Goal: Information Seeking & Learning: Learn about a topic

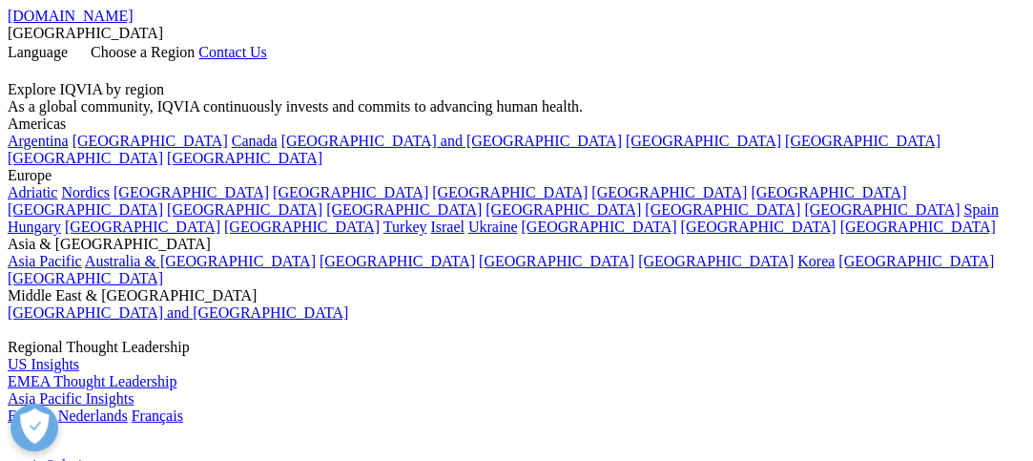
click at [23, 64] on link at bounding box center [15, 72] width 15 height 16
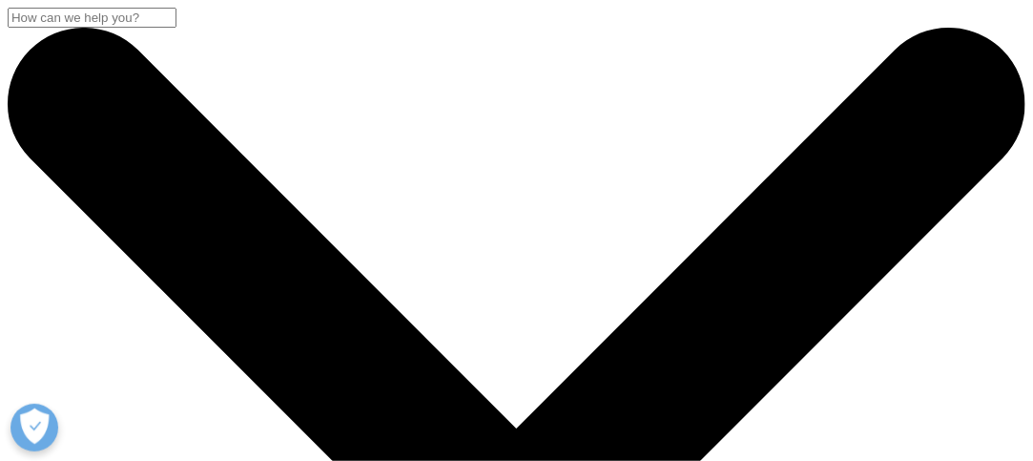
click at [176, 28] on input "Recherche" at bounding box center [92, 18] width 169 height 20
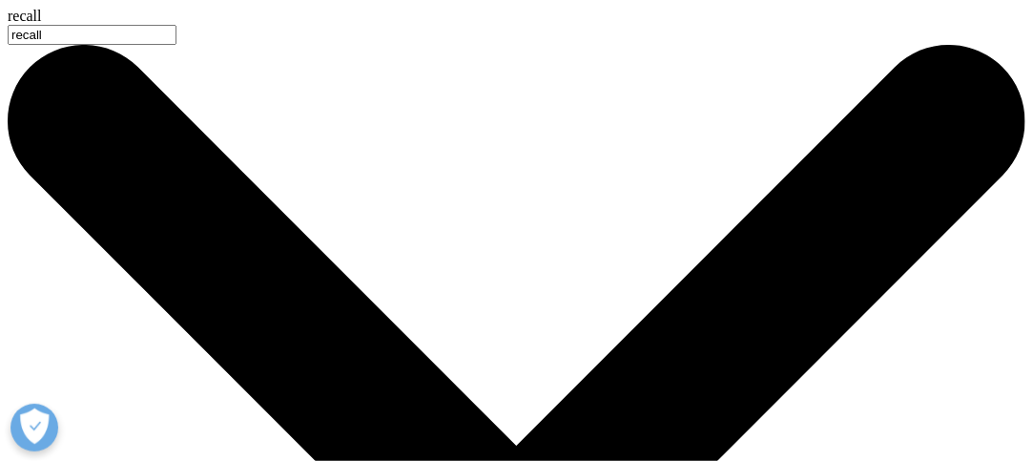
type input "recall"
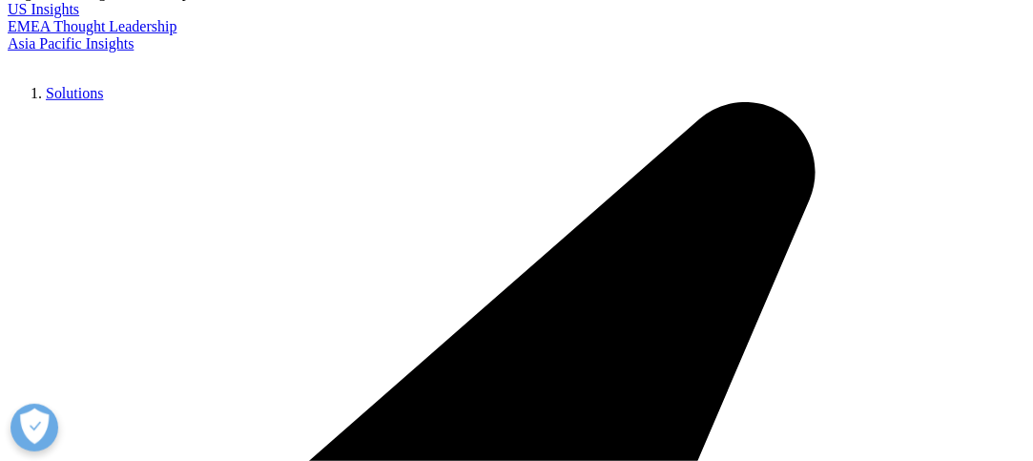
scroll to position [381, 0]
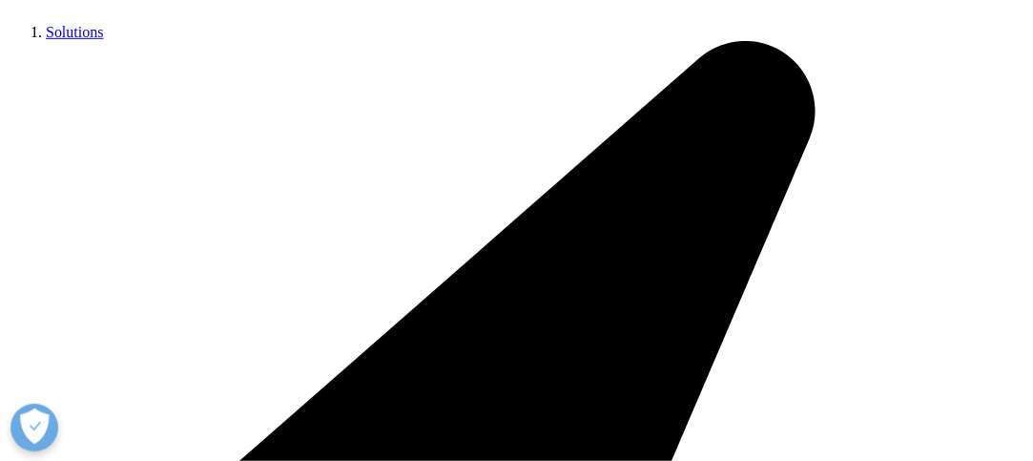
type input "recall"
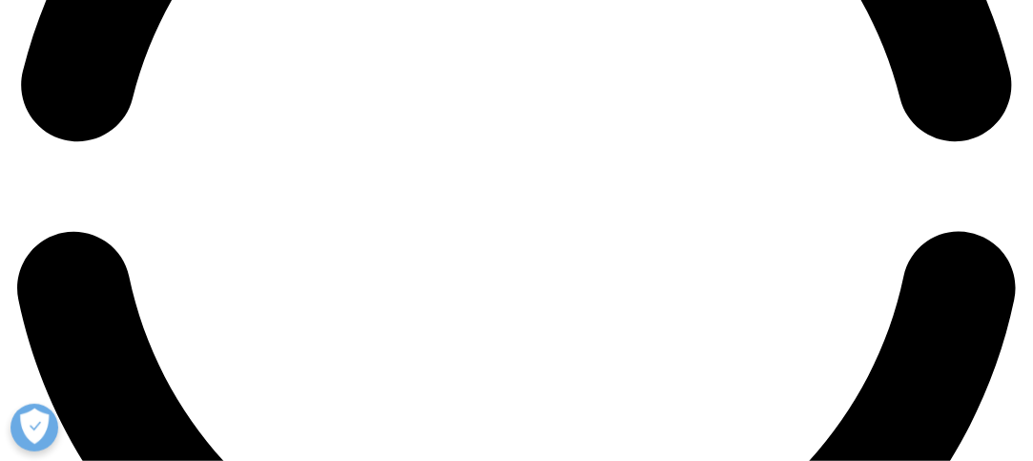
scroll to position [2670, 0]
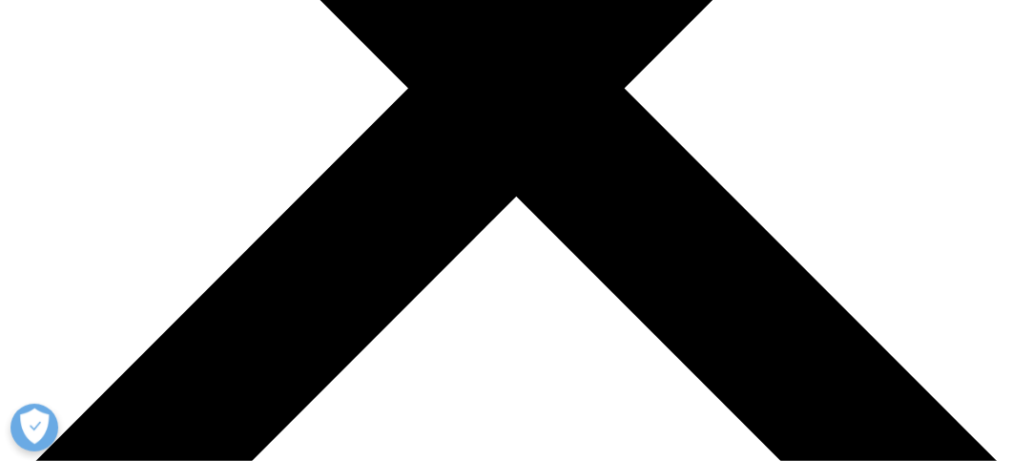
scroll to position [477, 0]
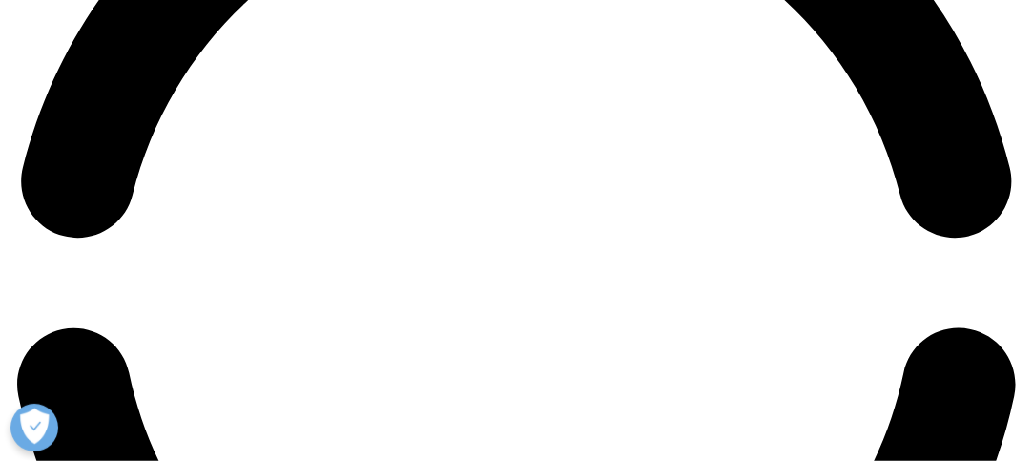
scroll to position [2197, 0]
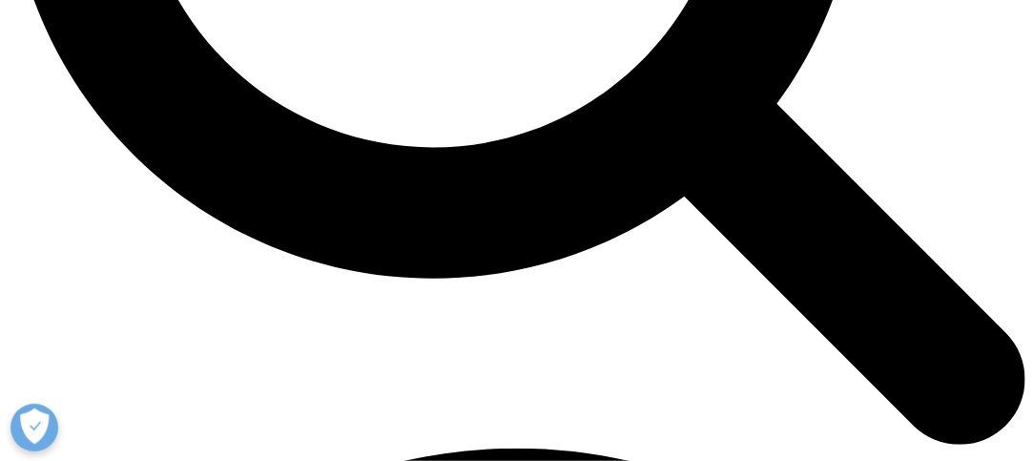
scroll to position [1812, 0]
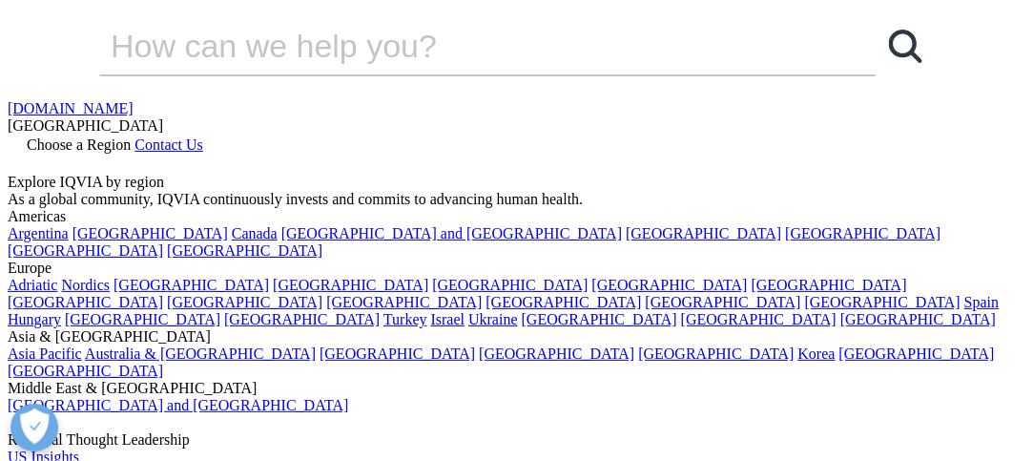
click at [23, 154] on icon at bounding box center [15, 162] width 15 height 16
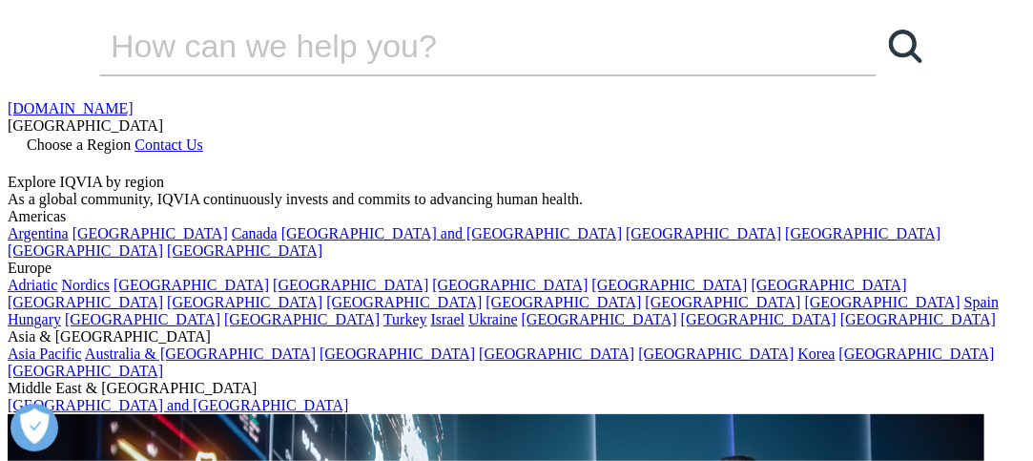
click at [409, 74] on input "Search" at bounding box center [460, 45] width 723 height 57
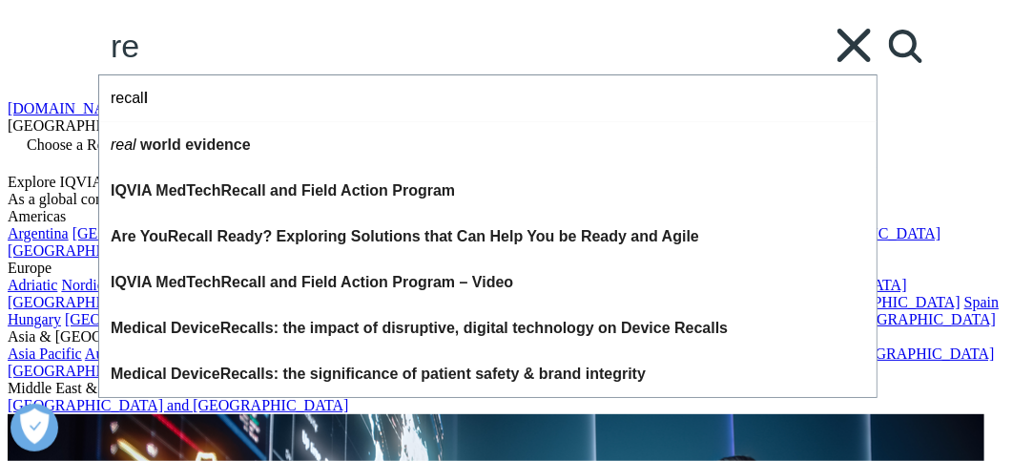
type input "r"
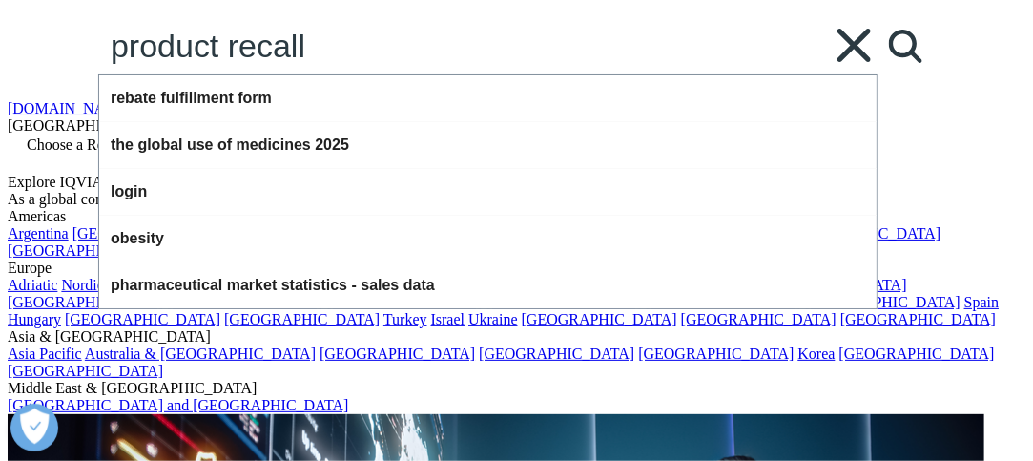
type input "product recall"
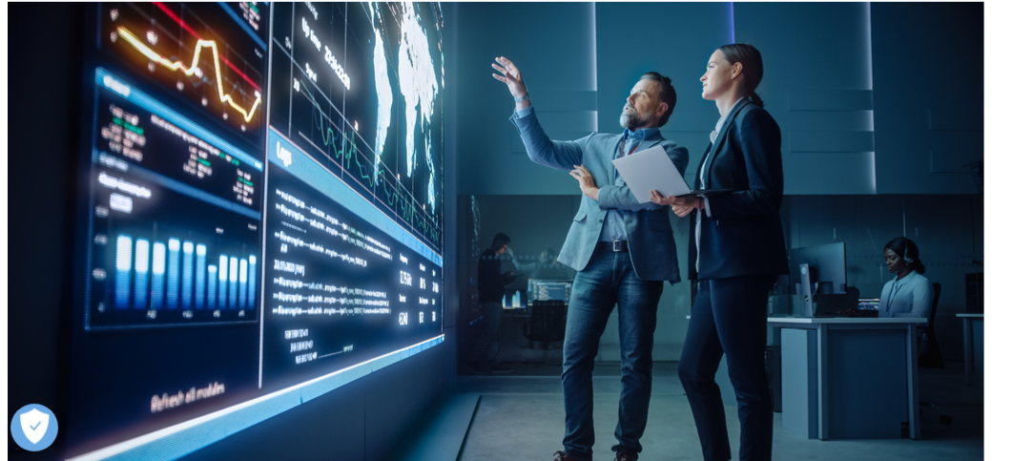
scroll to position [572, 0]
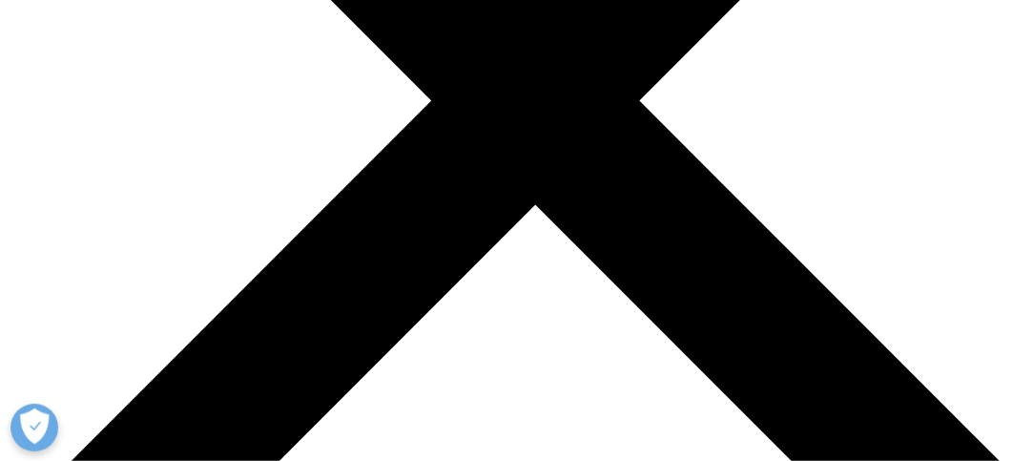
scroll to position [4792, 0]
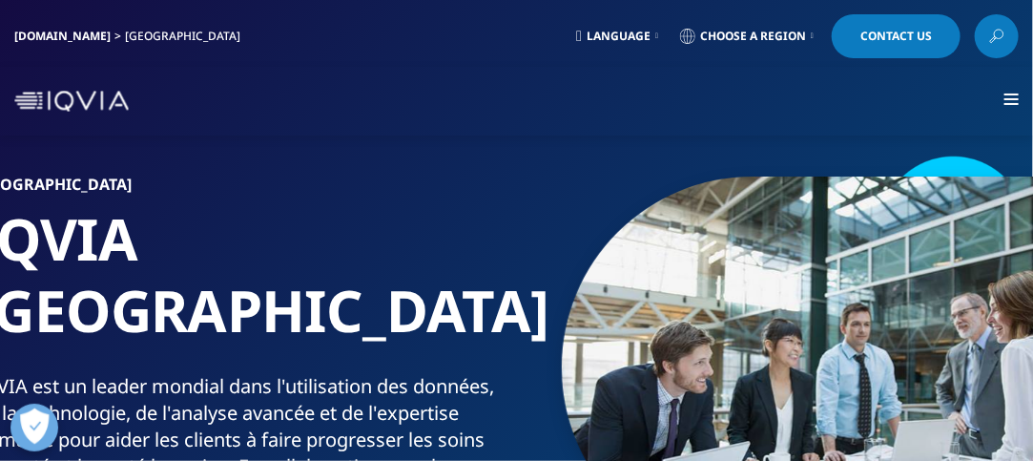
click at [1021, 95] on div "Solutions SOLUTIONS Hospital Solutions Business Intelligence and Data Science" at bounding box center [516, 101] width 1033 height 69
click at [1011, 101] on div at bounding box center [1011, 100] width 14 height 14
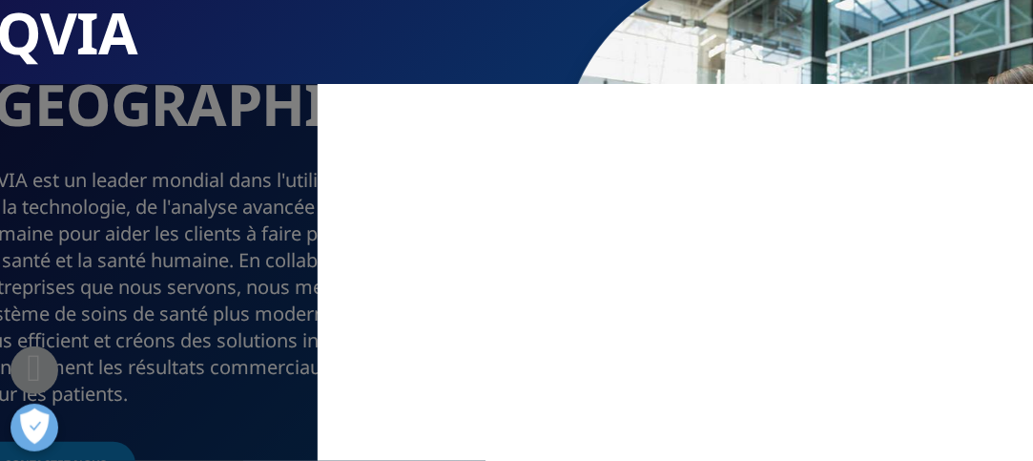
scroll to position [95, 0]
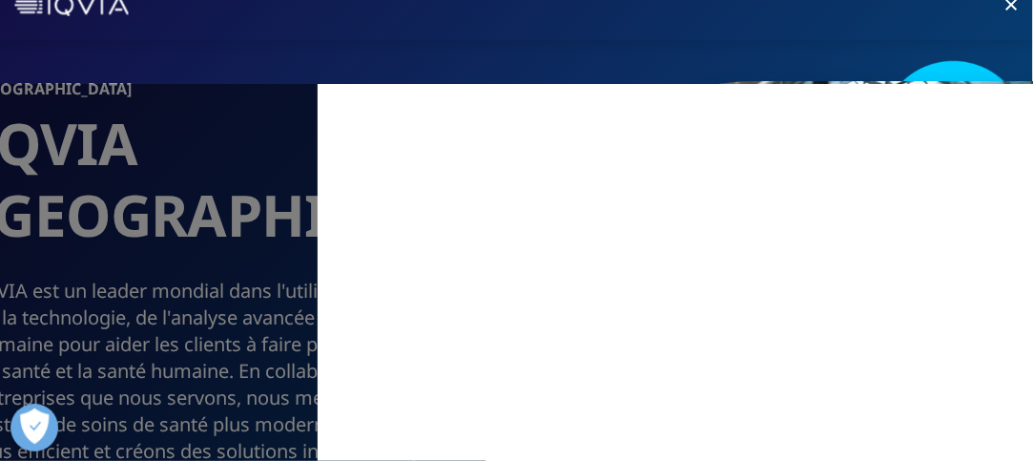
drag, startPoint x: 280, startPoint y: 126, endPoint x: 291, endPoint y: 123, distance: 10.9
click at [287, 125] on div "MAIN / Solutions Solutions / SOLUTIONS Hospital Solutions Business Intelligence…" at bounding box center [516, 272] width 1033 height 377
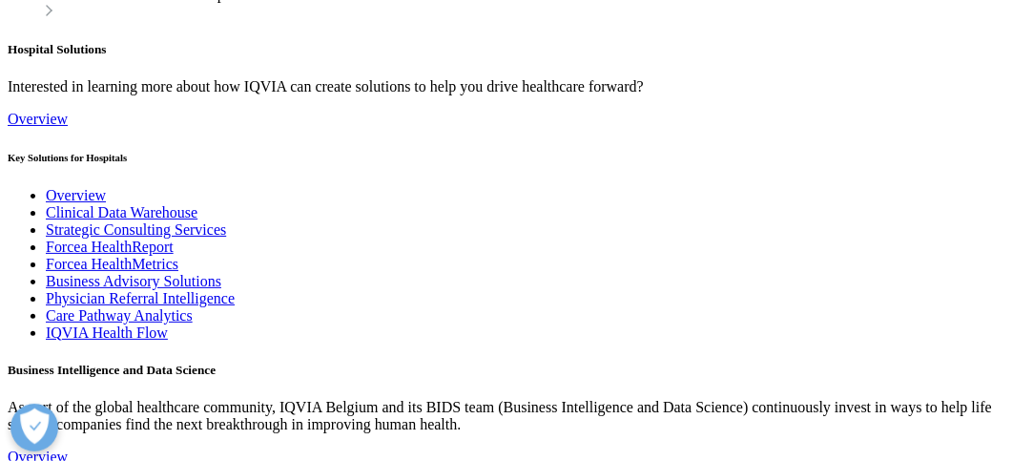
scroll to position [3147, 0]
